Goal: Task Accomplishment & Management: Manage account settings

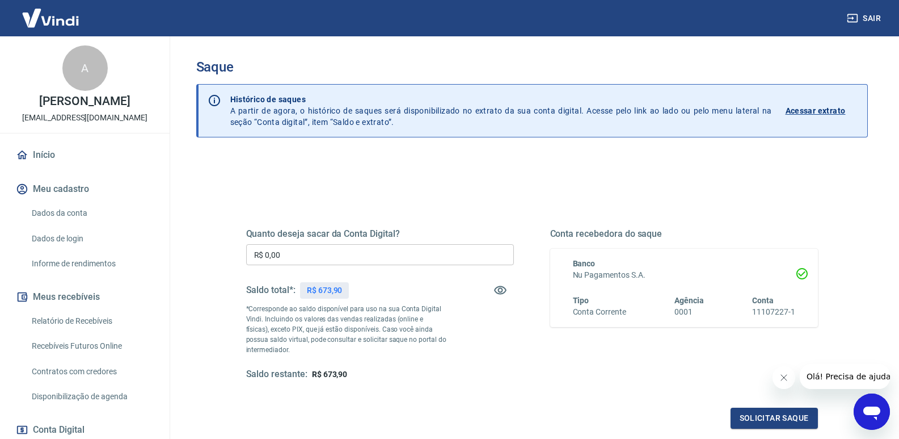
drag, startPoint x: 304, startPoint y: 261, endPoint x: 167, endPoint y: 258, distance: 136.8
click at [238, 260] on div "Quanto deseja sacar da Conta Digital? R$ 0,00 ​ Saldo total*: R$ 673,90 *Corres…" at bounding box center [532, 310] width 599 height 264
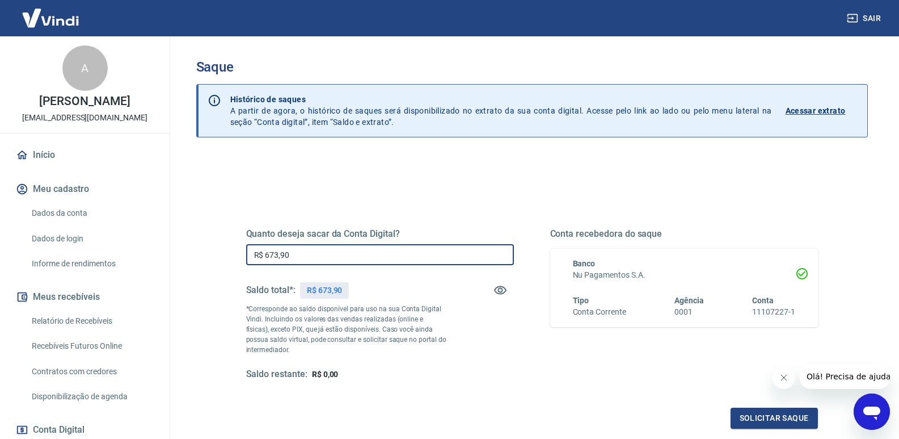
type input "R$ 673,90"
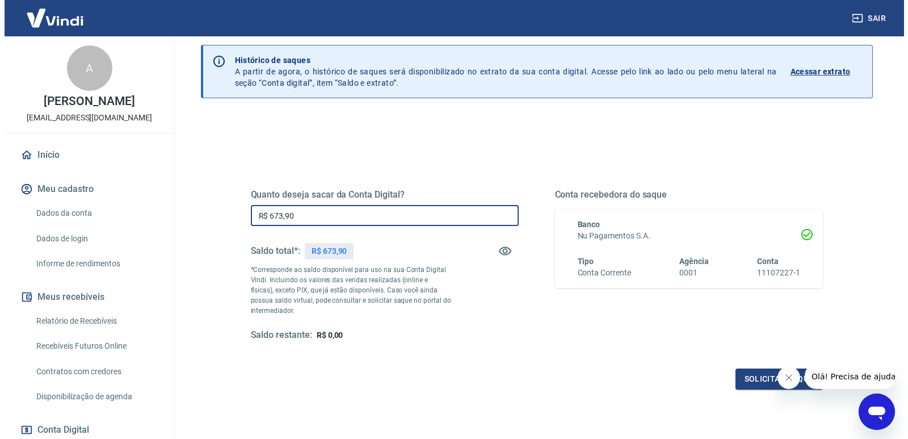
scroll to position [57, 0]
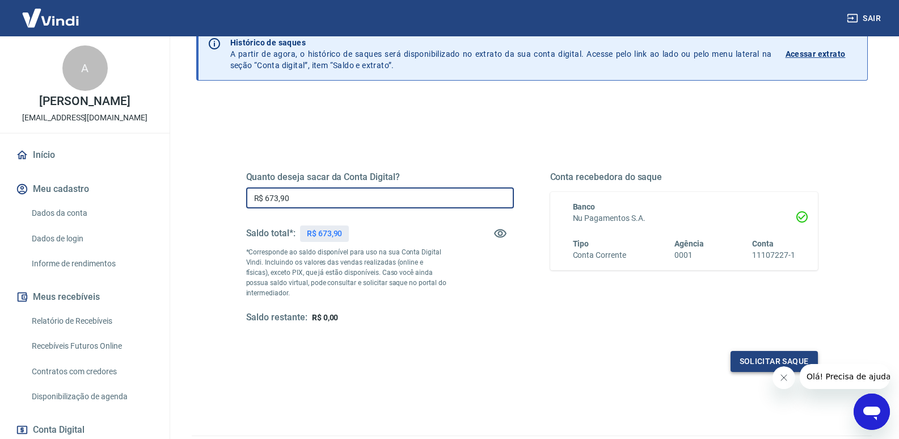
click at [743, 360] on button "Solicitar saque" at bounding box center [774, 361] width 87 height 21
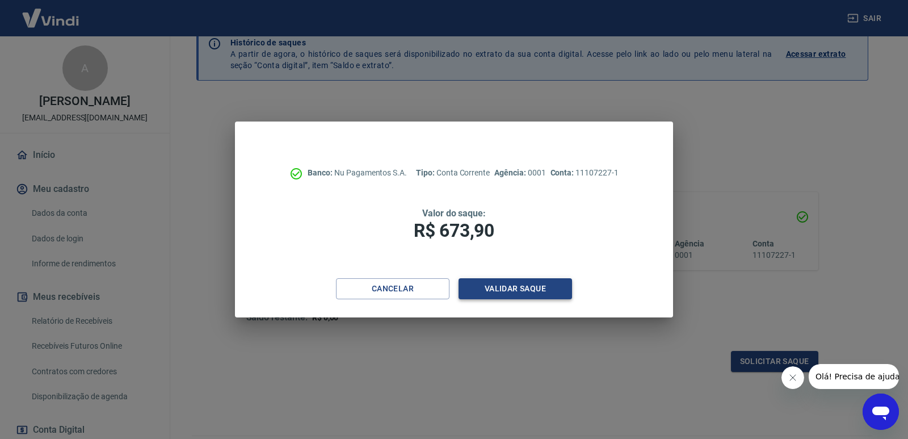
click at [508, 286] on button "Validar saque" at bounding box center [514, 288] width 113 height 21
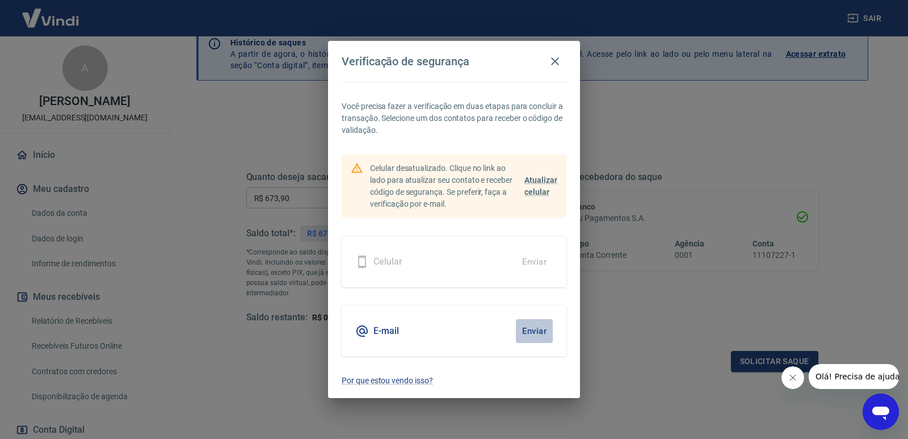
click at [532, 330] on button "Enviar" at bounding box center [534, 331] width 37 height 24
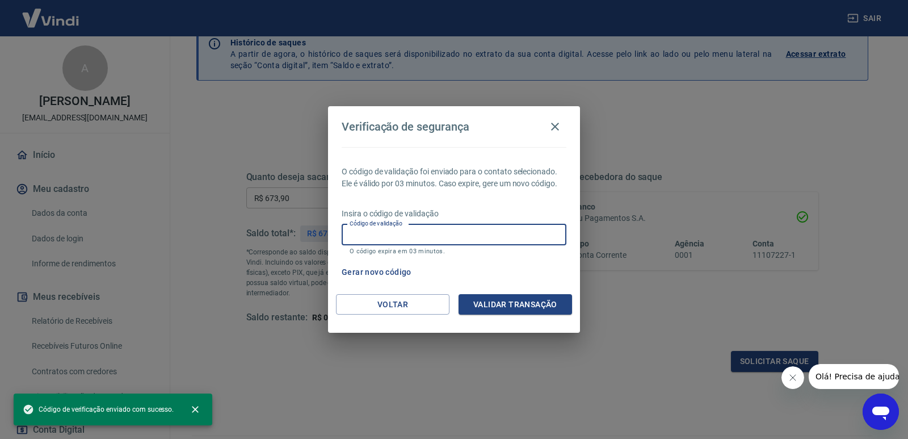
click at [466, 226] on input "Código de validação" at bounding box center [454, 234] width 225 height 21
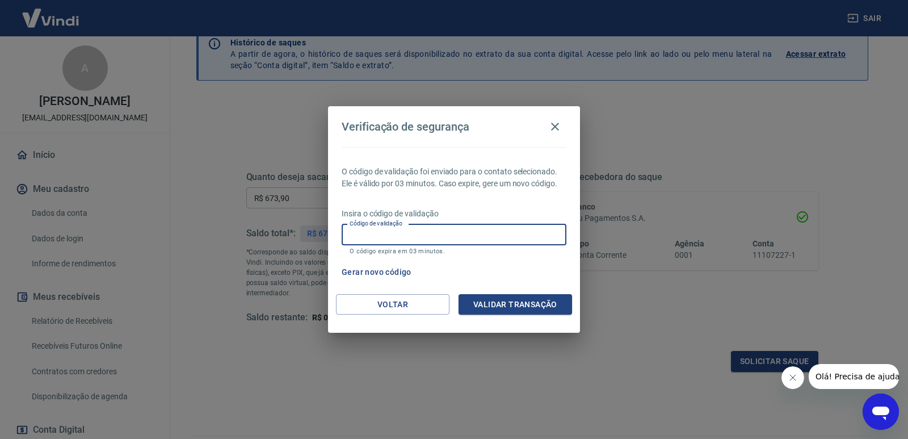
paste input "179908"
type input "179908"
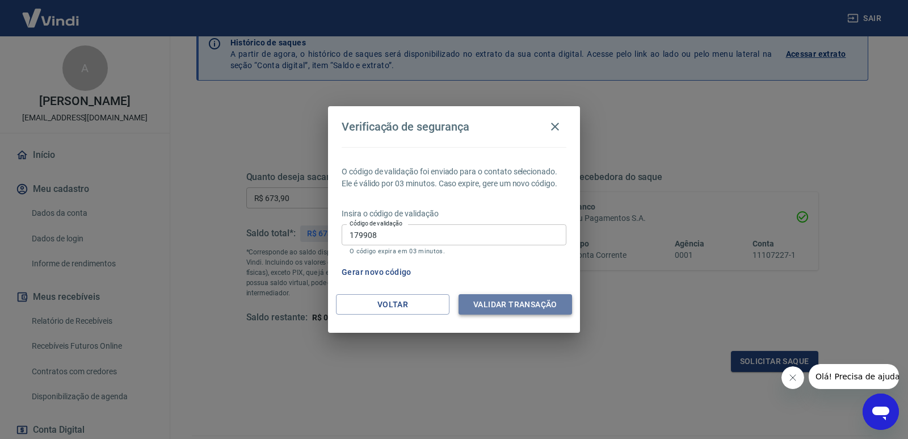
click at [536, 304] on button "Validar transação" at bounding box center [514, 304] width 113 height 21
